Goal: Task Accomplishment & Management: Use online tool/utility

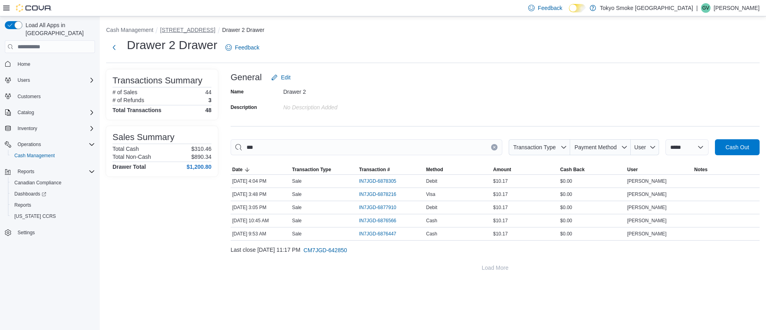
type input "***"
click at [181, 31] on button "[STREET_ADDRESS]" at bounding box center [187, 30] width 55 height 6
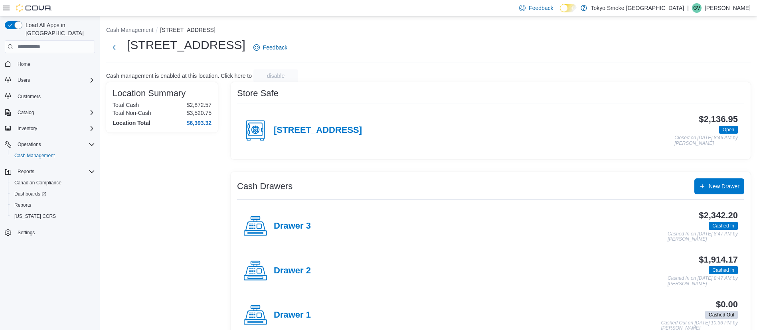
click at [305, 276] on div "Drawer 2" at bounding box center [276, 271] width 67 height 24
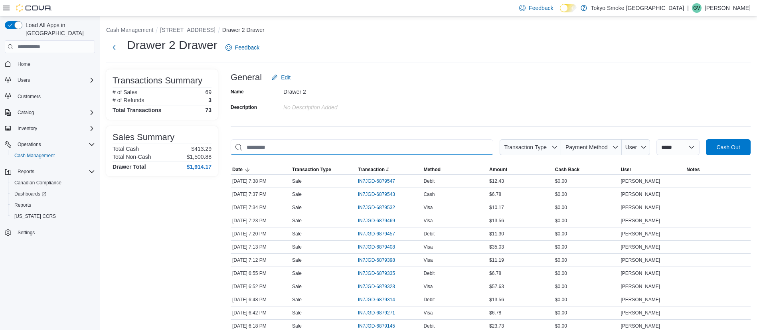
click at [419, 144] on input "This is a search bar. As you type, the results lower in the page will automatic…" at bounding box center [362, 147] width 263 height 16
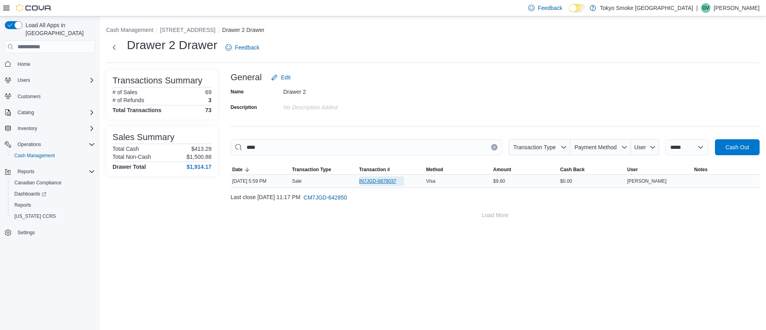
click at [362, 183] on span "IN7JGD-6879037" at bounding box center [377, 181] width 37 height 6
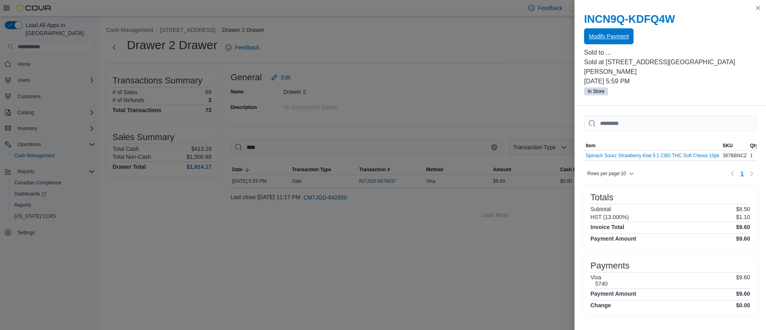
click at [630, 38] on button "Modify Payment" at bounding box center [608, 36] width 49 height 16
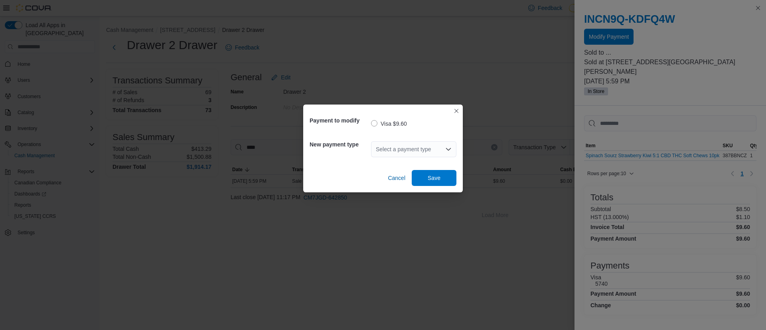
click at [382, 149] on div "Select a payment type" at bounding box center [413, 149] width 85 height 16
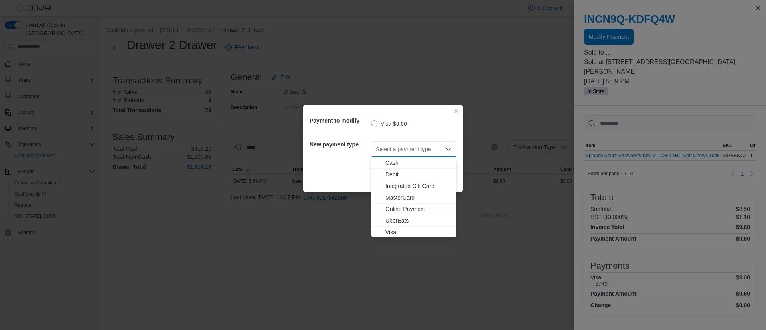
click at [403, 200] on span "MasterCard" at bounding box center [419, 198] width 66 height 8
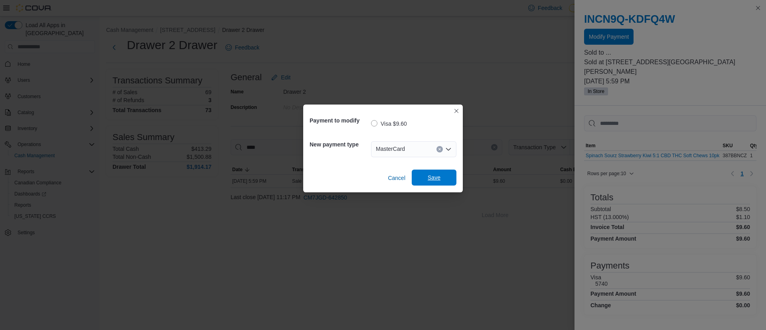
click at [445, 175] on span "Save" at bounding box center [434, 178] width 35 height 16
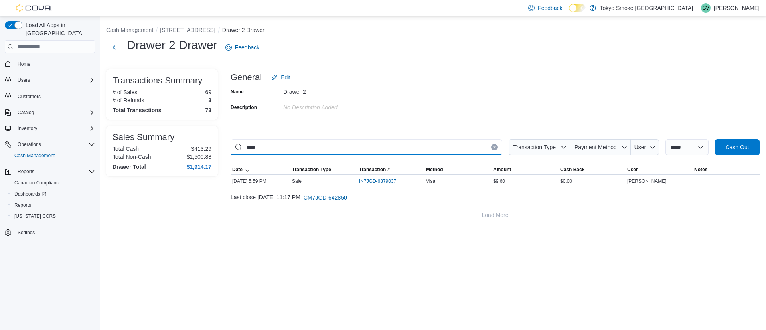
click at [356, 150] on input "****" at bounding box center [367, 147] width 272 height 16
type input "*"
click at [379, 181] on span "IN7JGD-6878807" at bounding box center [377, 181] width 37 height 6
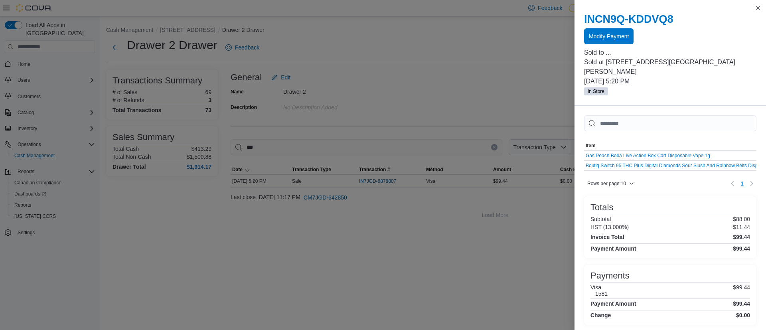
click at [619, 38] on span "Modify Payment" at bounding box center [609, 36] width 40 height 8
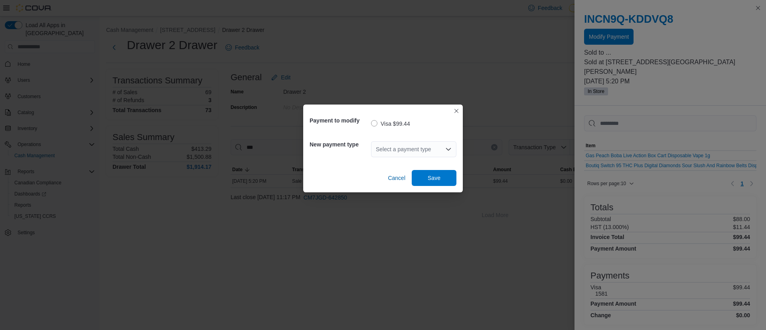
click at [402, 156] on div "Select a payment type" at bounding box center [413, 149] width 85 height 16
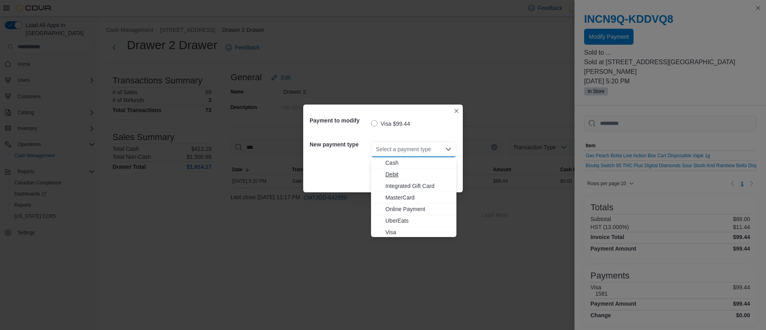
click at [402, 179] on button "Debit" at bounding box center [413, 175] width 85 height 12
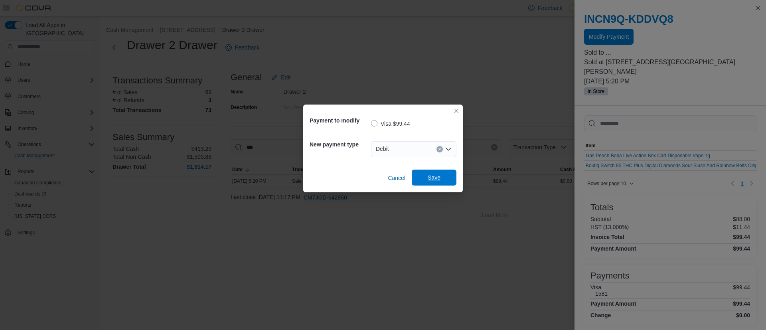
click at [437, 179] on span "Save" at bounding box center [434, 178] width 13 height 8
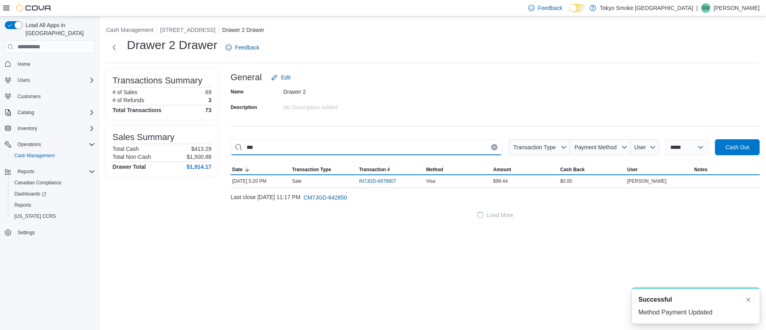
click at [367, 142] on input "***" at bounding box center [367, 147] width 272 height 16
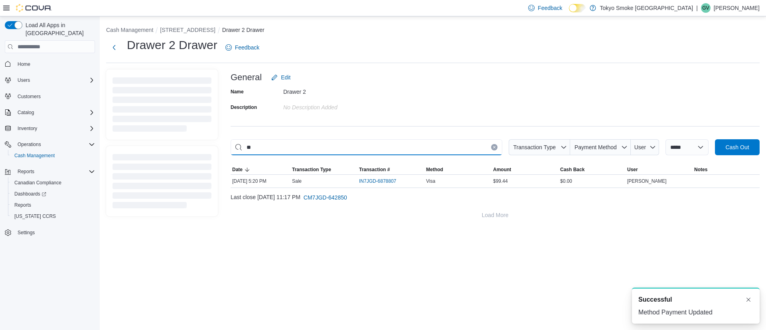
type input "*"
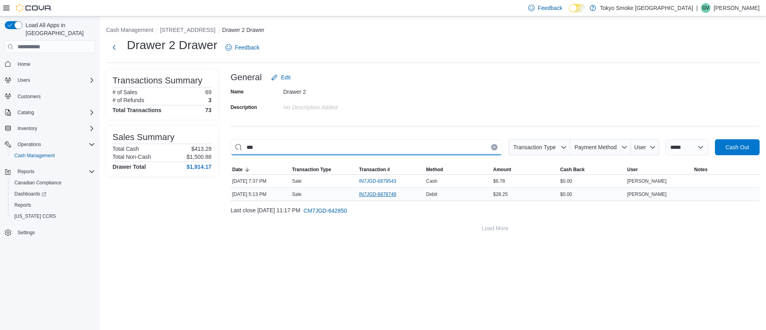
type input "***"
click at [382, 194] on span "IN7JGD-6878749" at bounding box center [377, 194] width 37 height 6
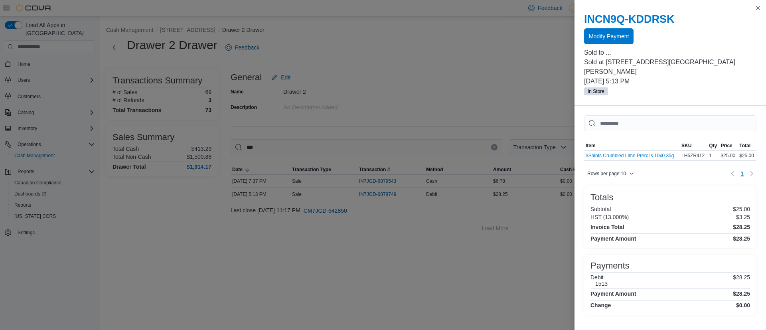
click at [600, 43] on span "Modify Payment" at bounding box center [609, 36] width 40 height 16
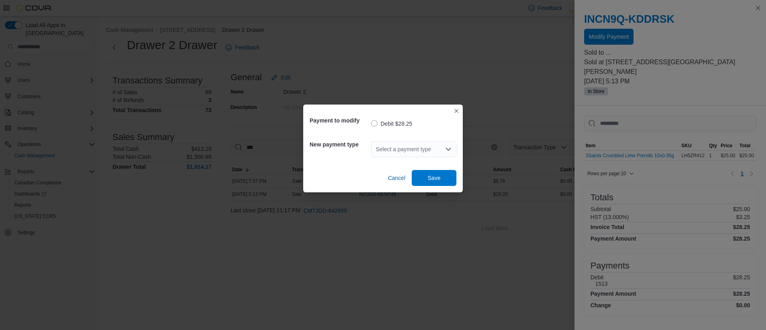
click at [401, 153] on div "Select a payment type" at bounding box center [413, 149] width 85 height 16
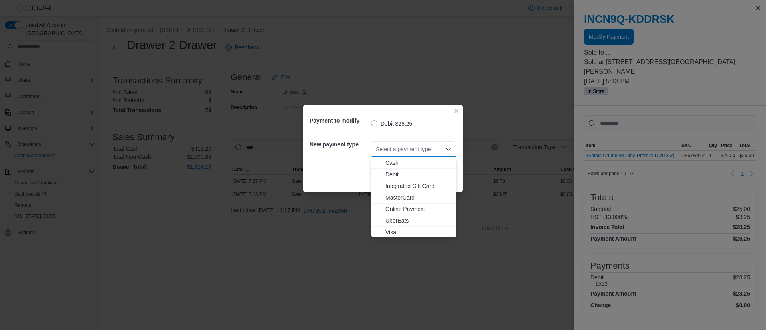
click at [399, 198] on span "MasterCard" at bounding box center [419, 198] width 66 height 8
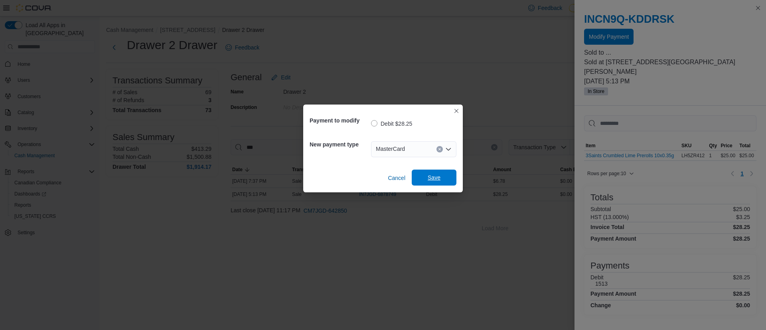
click at [442, 179] on span "Save" at bounding box center [434, 178] width 35 height 16
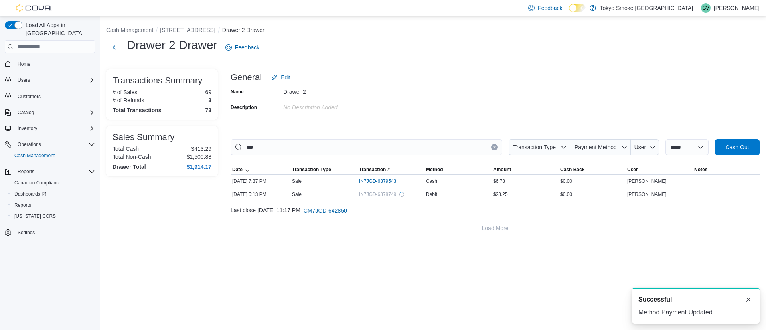
click at [491, 149] on button "Clear input" at bounding box center [494, 147] width 6 height 6
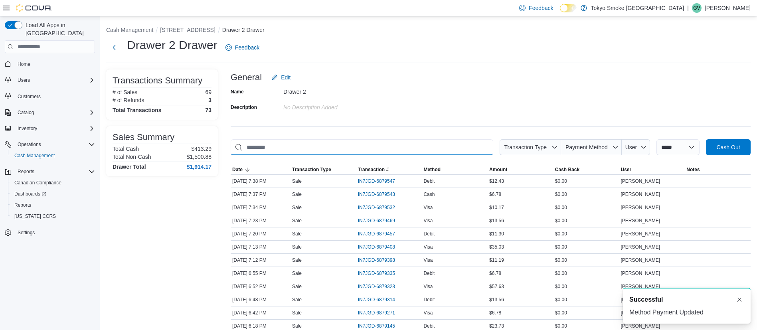
click at [487, 149] on input "This is a search bar. As you type, the results lower in the page will automatic…" at bounding box center [362, 147] width 263 height 16
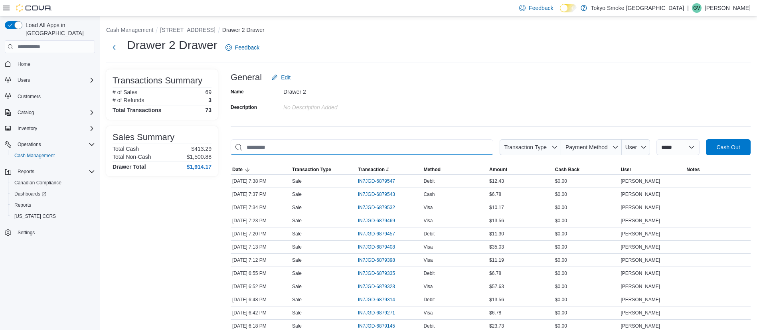
click at [354, 145] on input "This is a search bar. As you type, the results lower in the page will automatic…" at bounding box center [362, 147] width 263 height 16
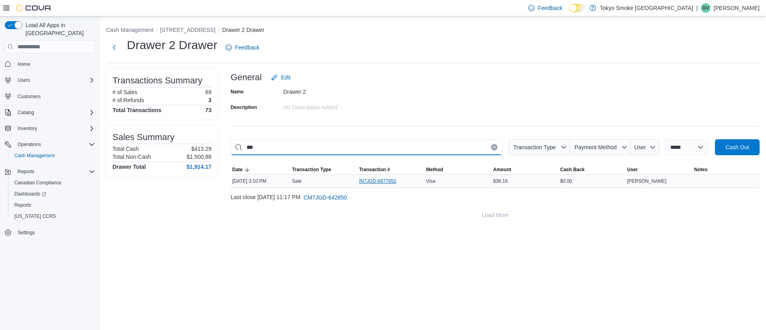
type input "***"
click at [376, 179] on span "IN7JGD-6877952" at bounding box center [377, 181] width 37 height 6
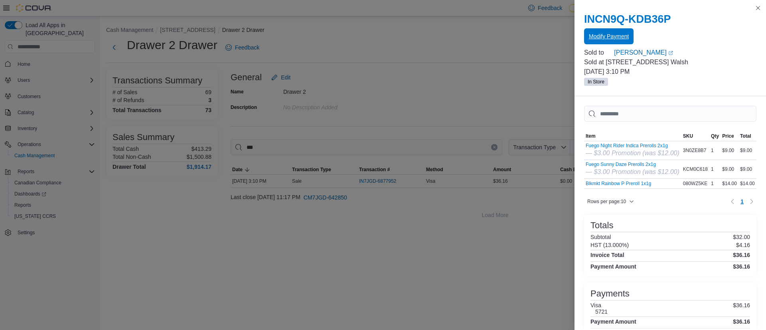
click at [601, 37] on span "Modify Payment" at bounding box center [609, 36] width 40 height 8
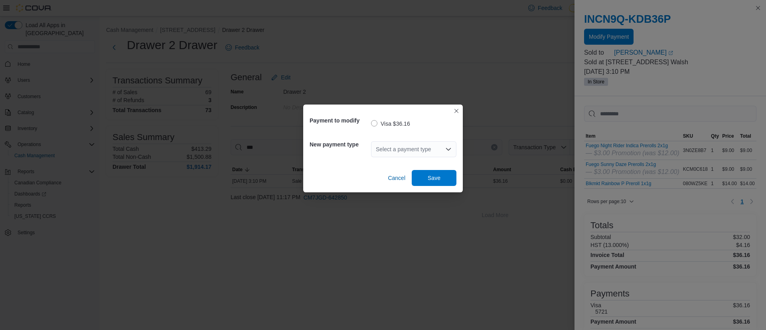
click at [439, 148] on div "Select a payment type" at bounding box center [413, 149] width 85 height 16
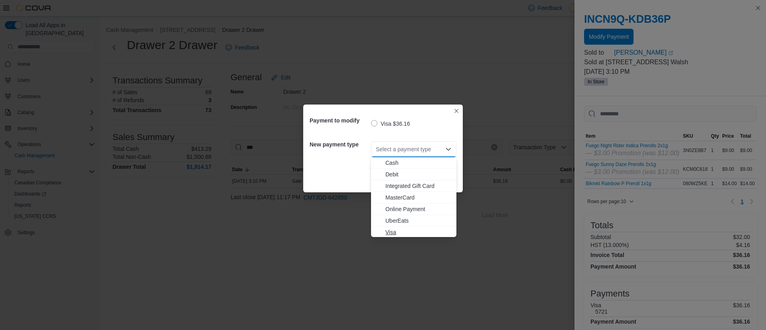
click at [400, 235] on span "Visa" at bounding box center [419, 232] width 66 height 8
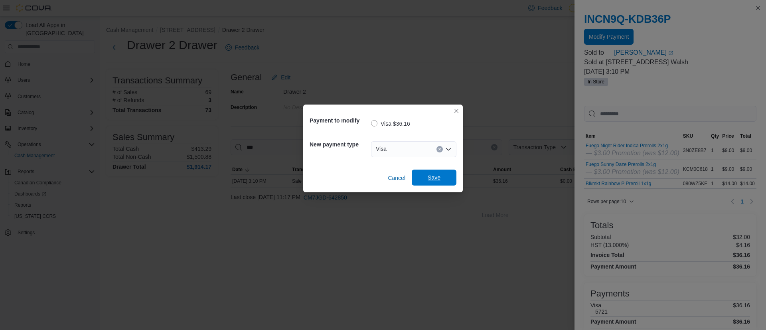
click at [440, 176] on span "Save" at bounding box center [434, 178] width 13 height 8
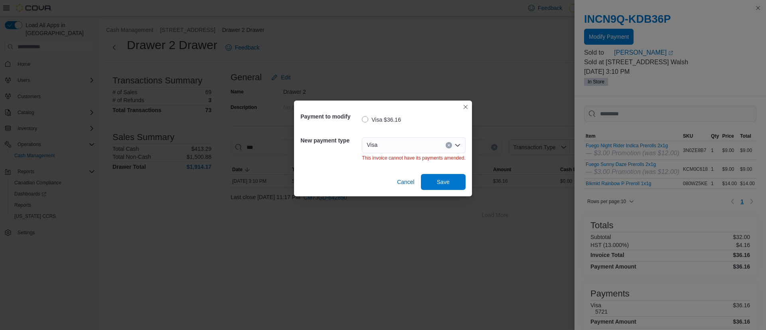
click at [275, 247] on div "Payment to modify Visa $36.16 New payment type Visa This invoice cannot have it…" at bounding box center [383, 165] width 766 height 330
click at [404, 185] on span "Cancel" at bounding box center [406, 182] width 18 height 8
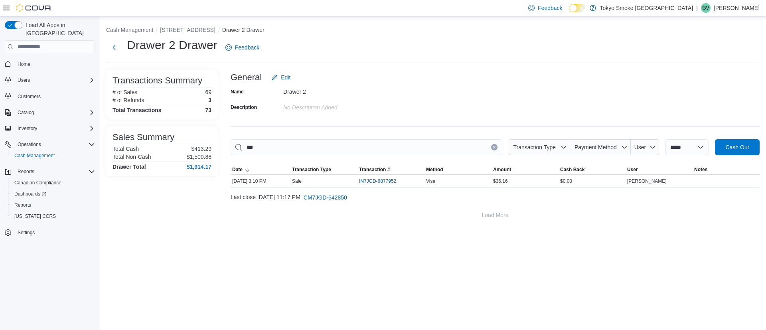
click at [491, 150] on button "Clear input" at bounding box center [494, 147] width 6 height 6
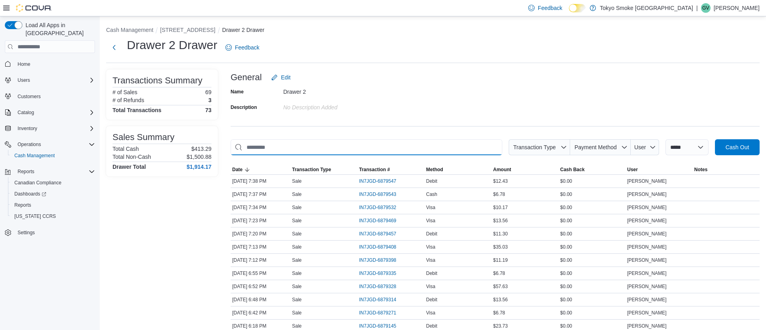
click at [485, 150] on input "This is a search bar. As you type, the results lower in the page will automatic…" at bounding box center [367, 147] width 272 height 16
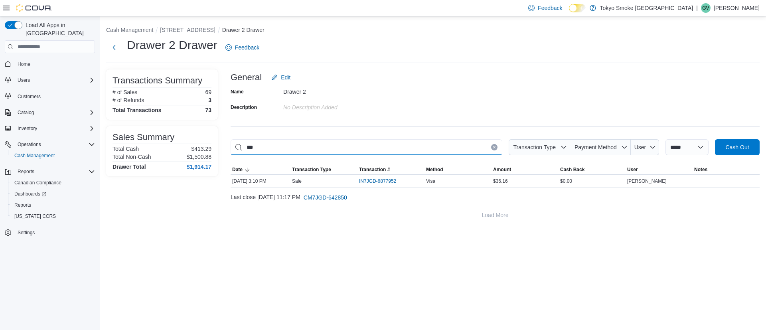
click at [479, 148] on input "***" at bounding box center [367, 147] width 272 height 16
type input "***"
click at [176, 34] on li "[STREET_ADDRESS]" at bounding box center [191, 30] width 62 height 8
click at [172, 29] on button "[STREET_ADDRESS]" at bounding box center [187, 30] width 55 height 6
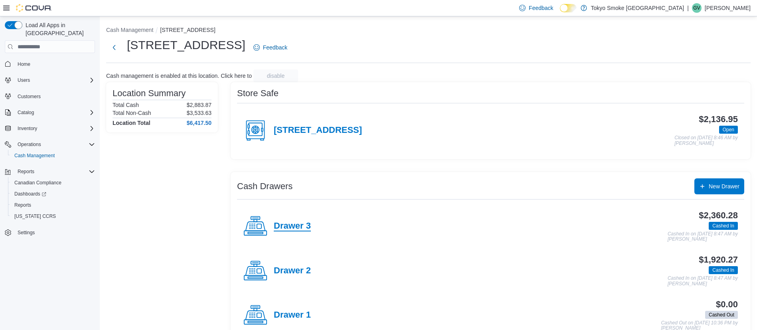
click at [301, 226] on h4 "Drawer 3" at bounding box center [292, 226] width 37 height 10
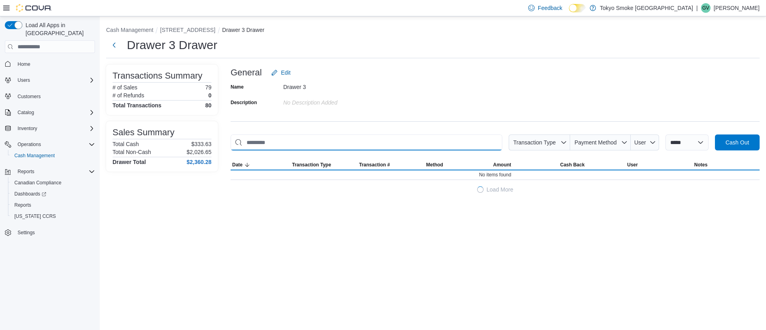
click at [352, 140] on input "This is a search bar. As you type, the results lower in the page will automatic…" at bounding box center [367, 143] width 272 height 16
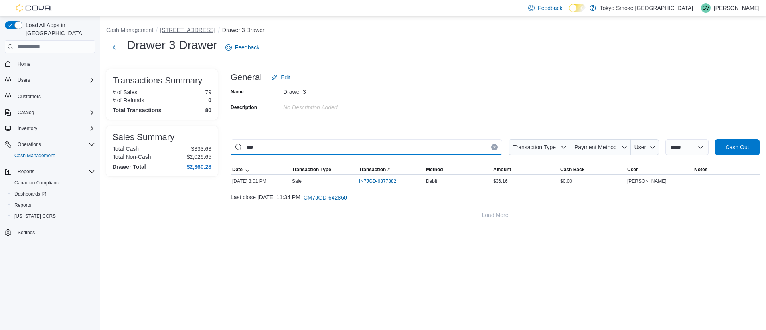
type input "***"
click at [168, 31] on button "[STREET_ADDRESS]" at bounding box center [187, 30] width 55 height 6
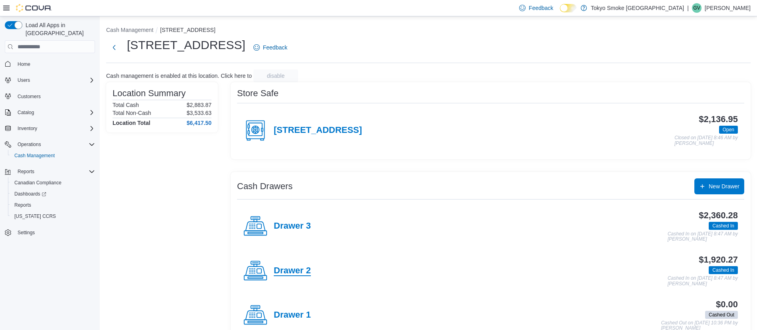
click at [299, 267] on h4 "Drawer 2" at bounding box center [292, 271] width 37 height 10
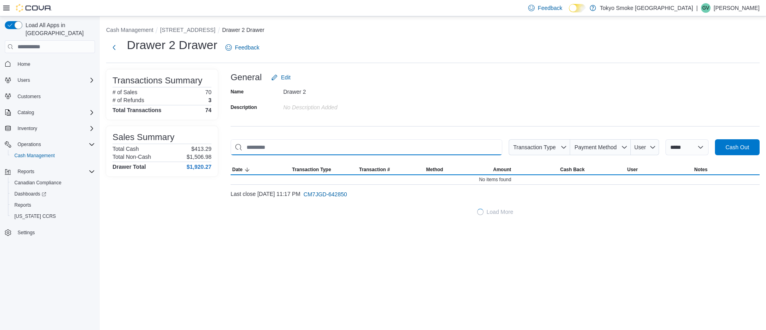
click at [322, 146] on input "This is a search bar. As you type, the results lower in the page will automatic…" at bounding box center [367, 147] width 272 height 16
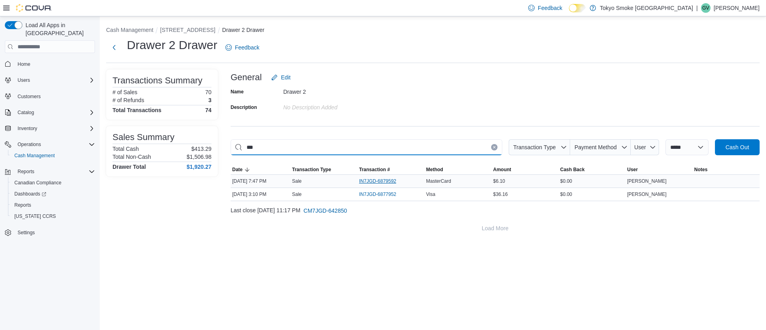
type input "***"
click at [388, 179] on span "IN7JGD-6879592" at bounding box center [377, 181] width 37 height 6
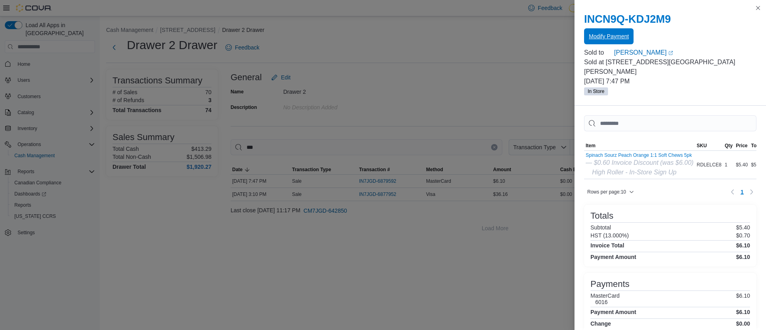
click at [617, 36] on span "Modify Payment" at bounding box center [609, 36] width 40 height 8
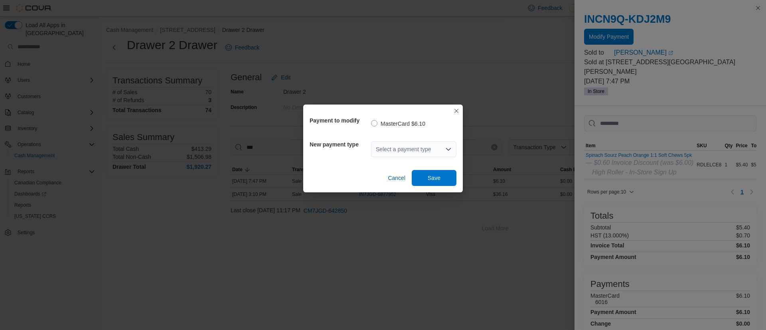
click at [425, 149] on div "Select a payment type" at bounding box center [413, 149] width 85 height 16
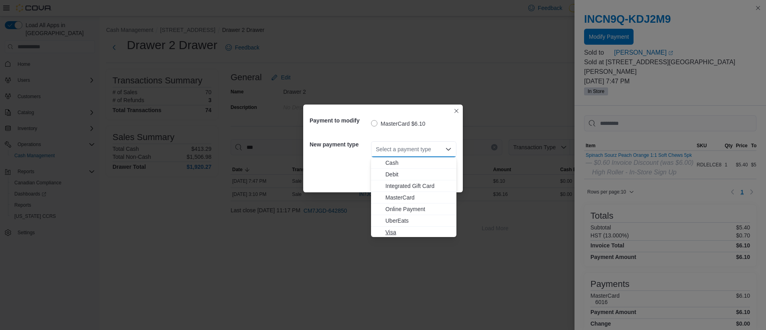
click at [404, 234] on span "Visa" at bounding box center [419, 232] width 66 height 8
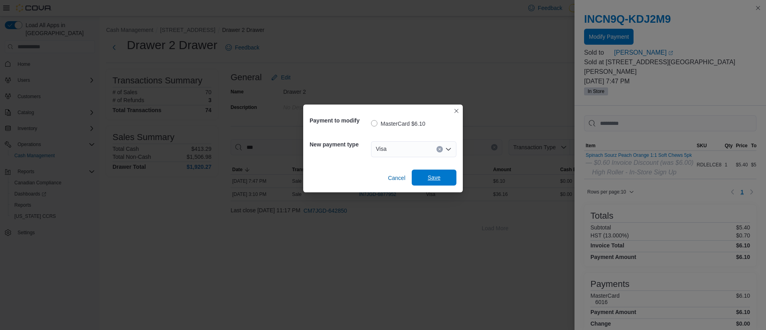
click at [423, 181] on span "Save" at bounding box center [434, 178] width 35 height 16
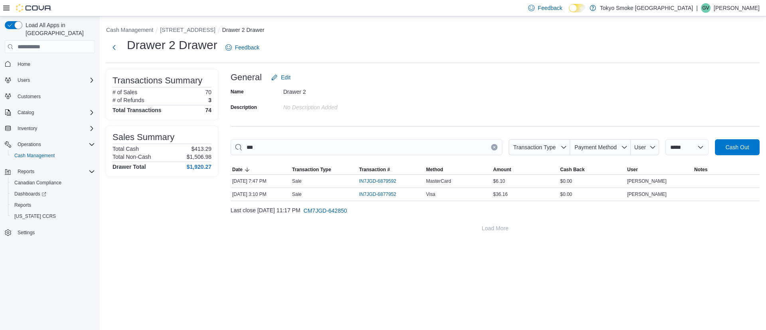
click at [493, 146] on icon "Clear input" at bounding box center [494, 147] width 3 height 3
click at [487, 146] on input "This is a search bar. As you type, the results lower in the page will automatic…" at bounding box center [367, 147] width 272 height 16
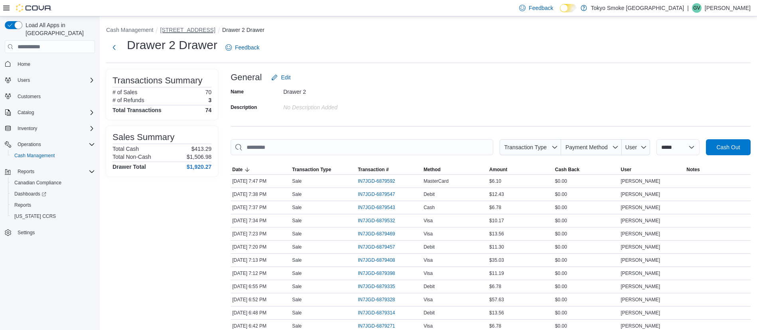
click at [174, 30] on button "[STREET_ADDRESS]" at bounding box center [187, 30] width 55 height 6
